Goal: Information Seeking & Learning: Learn about a topic

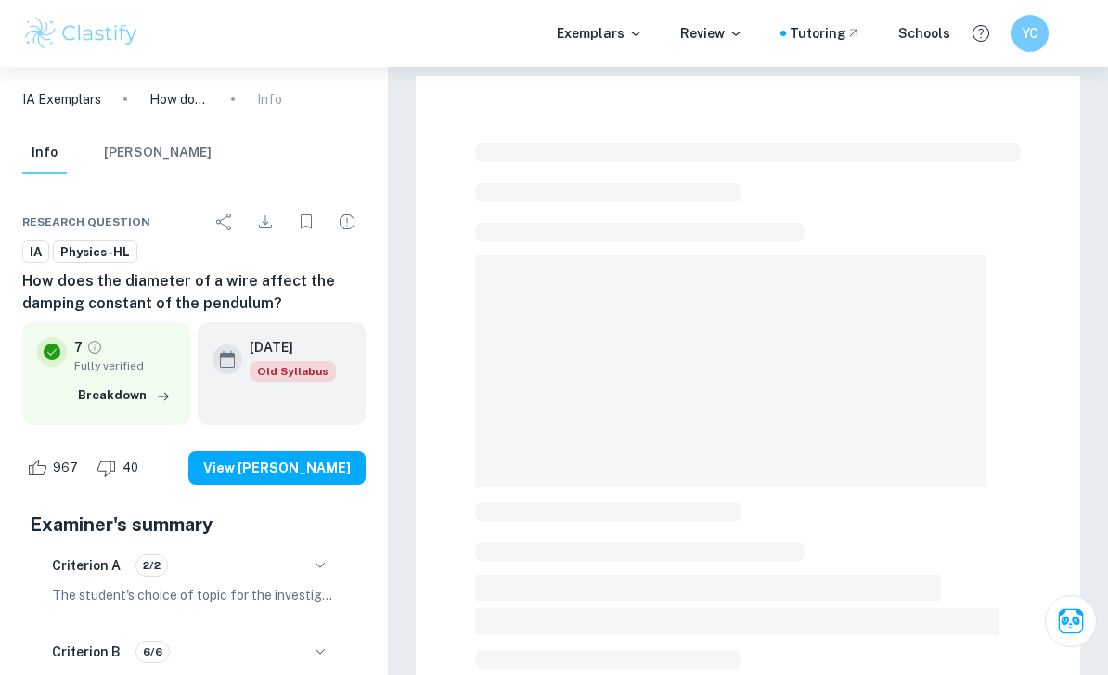
scroll to position [295, 0]
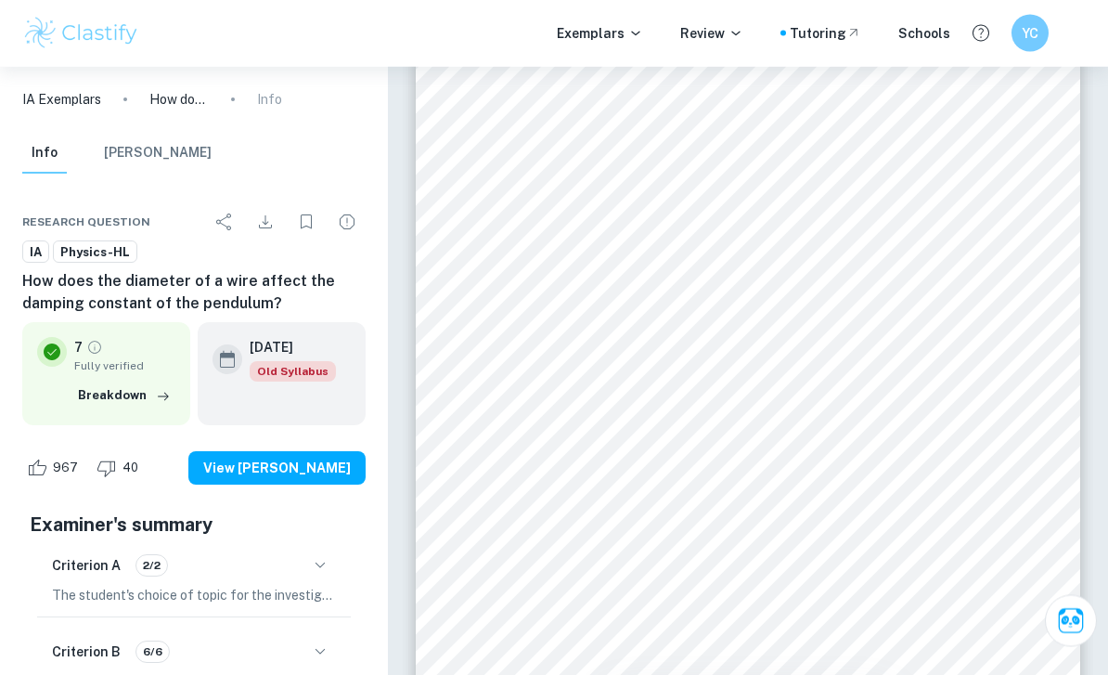
scroll to position [5130, 0]
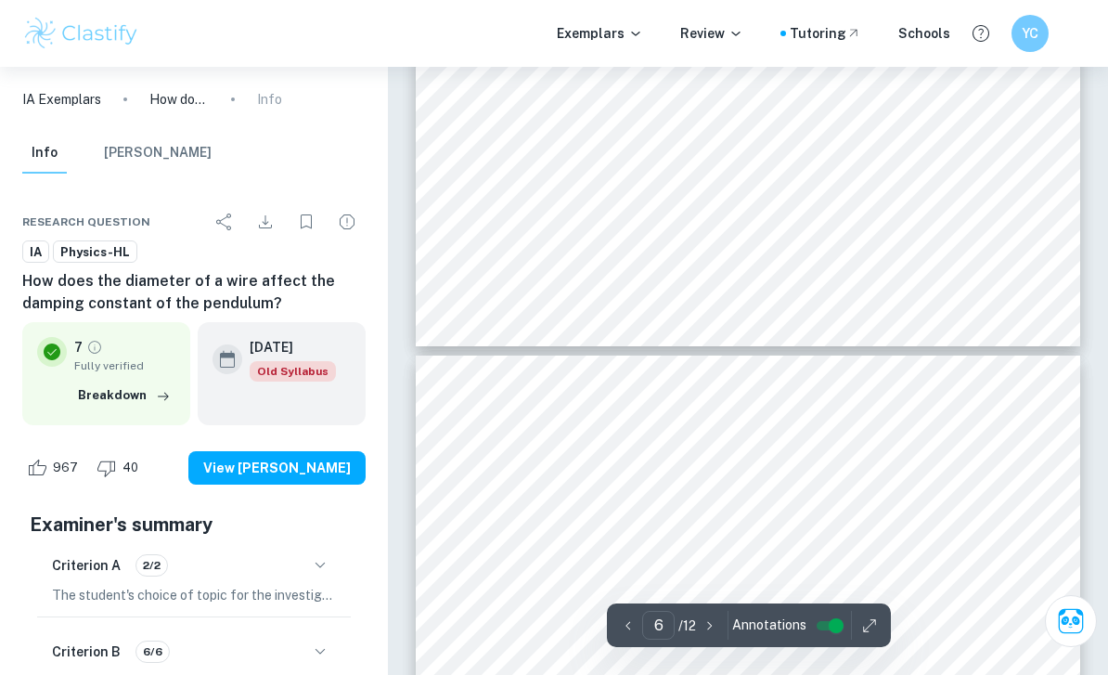
type input "7"
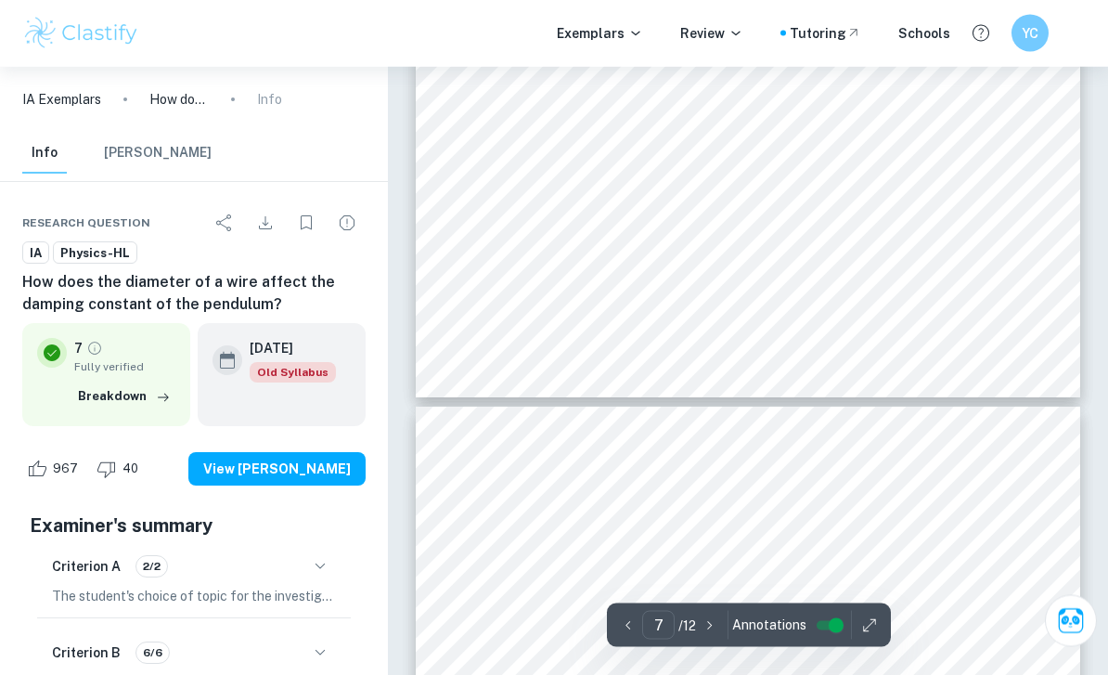
scroll to position [6428, 0]
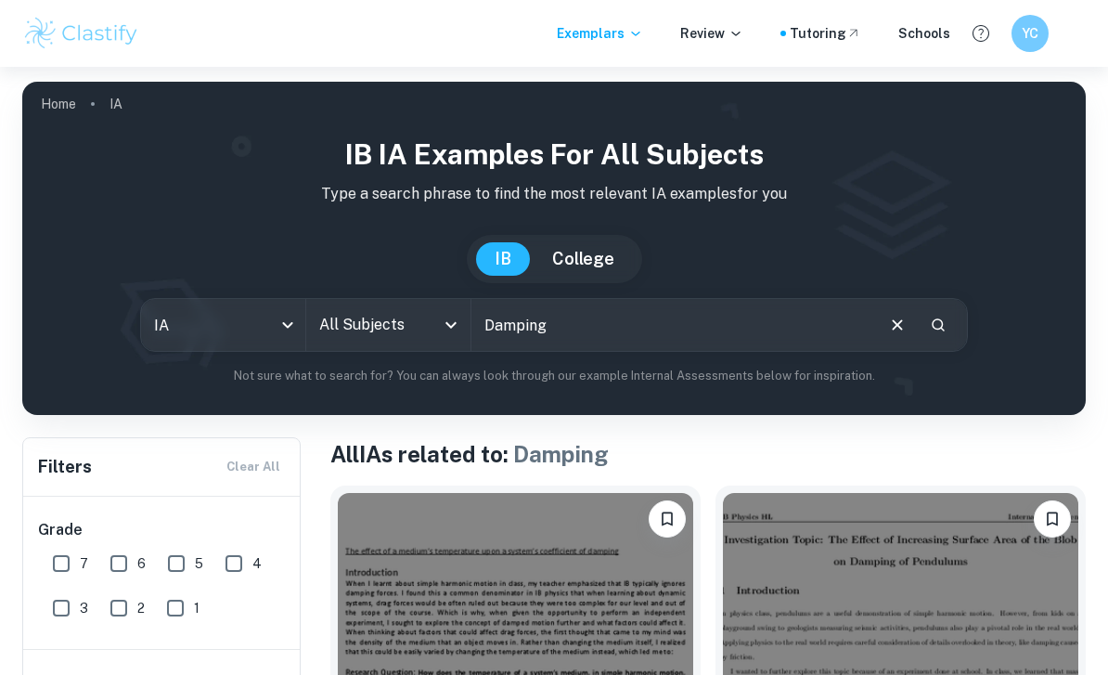
scroll to position [87, 0]
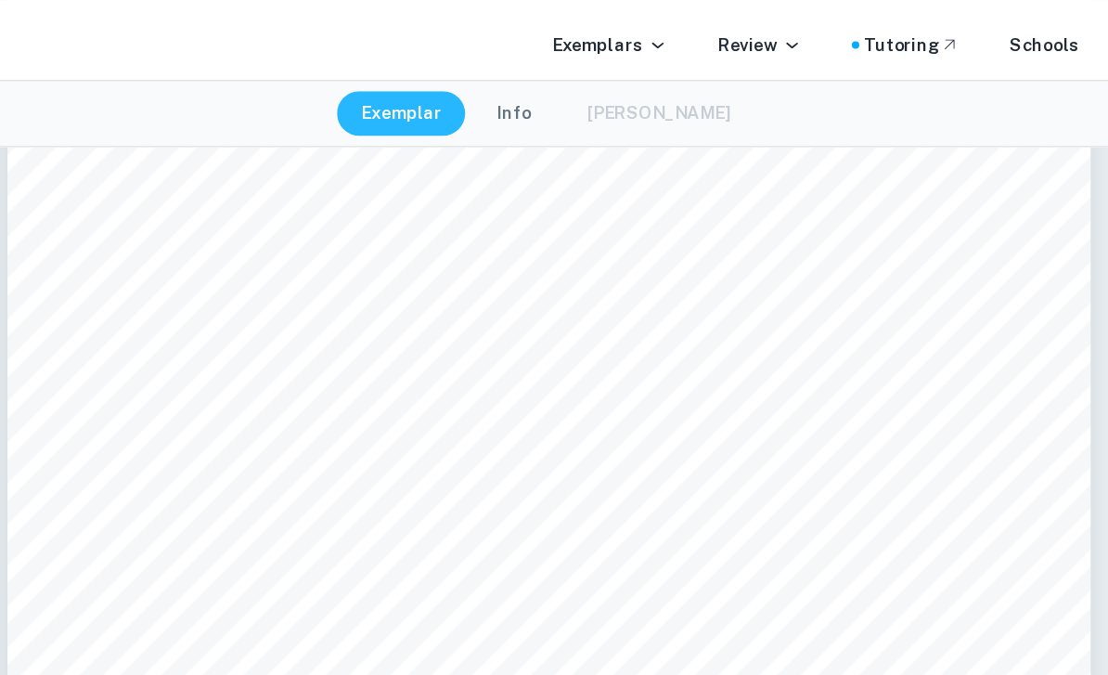
scroll to position [3647, 0]
